Goal: Transaction & Acquisition: Purchase product/service

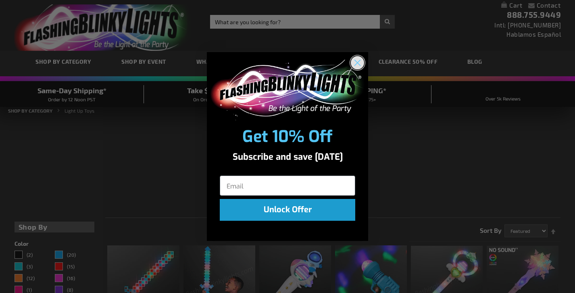
click at [360, 64] on circle "Close dialog" at bounding box center [357, 62] width 13 height 13
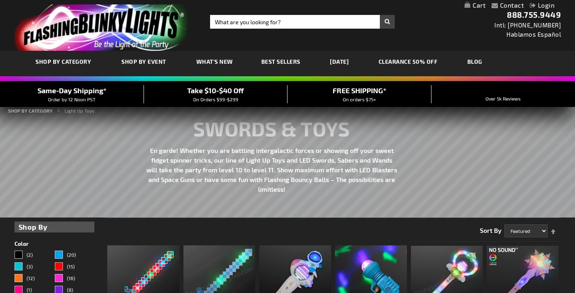
click at [340, 61] on link "[DATE]" at bounding box center [339, 61] width 31 height 27
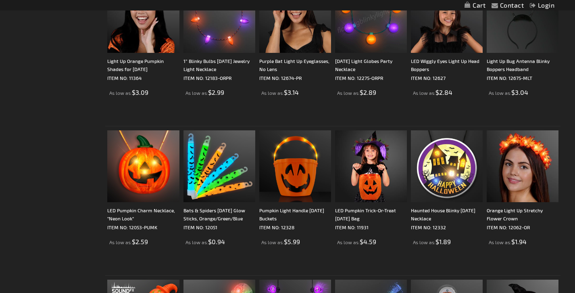
scroll to position [418, 0]
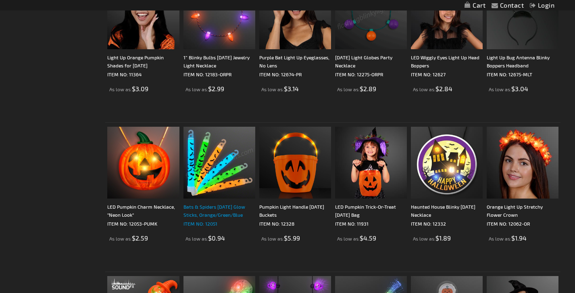
click at [209, 212] on div "Bats & Spiders [DATE] Glow Sticks, Orange/Green/Blue" at bounding box center [220, 210] width 72 height 16
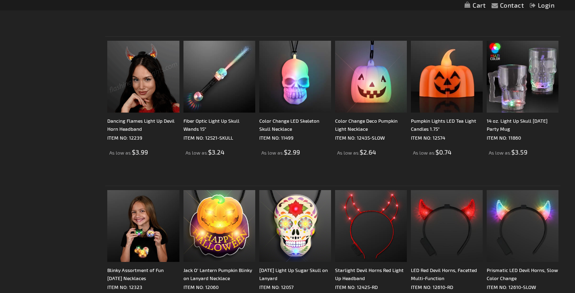
scroll to position [1250, 0]
click at [123, 188] on li "Blinky Assortment of Fun [DATE] Necklaces ITEM NO: 12323 As low as $1.89" at bounding box center [143, 259] width 76 height 149
